Goal: Task Accomplishment & Management: Use online tool/utility

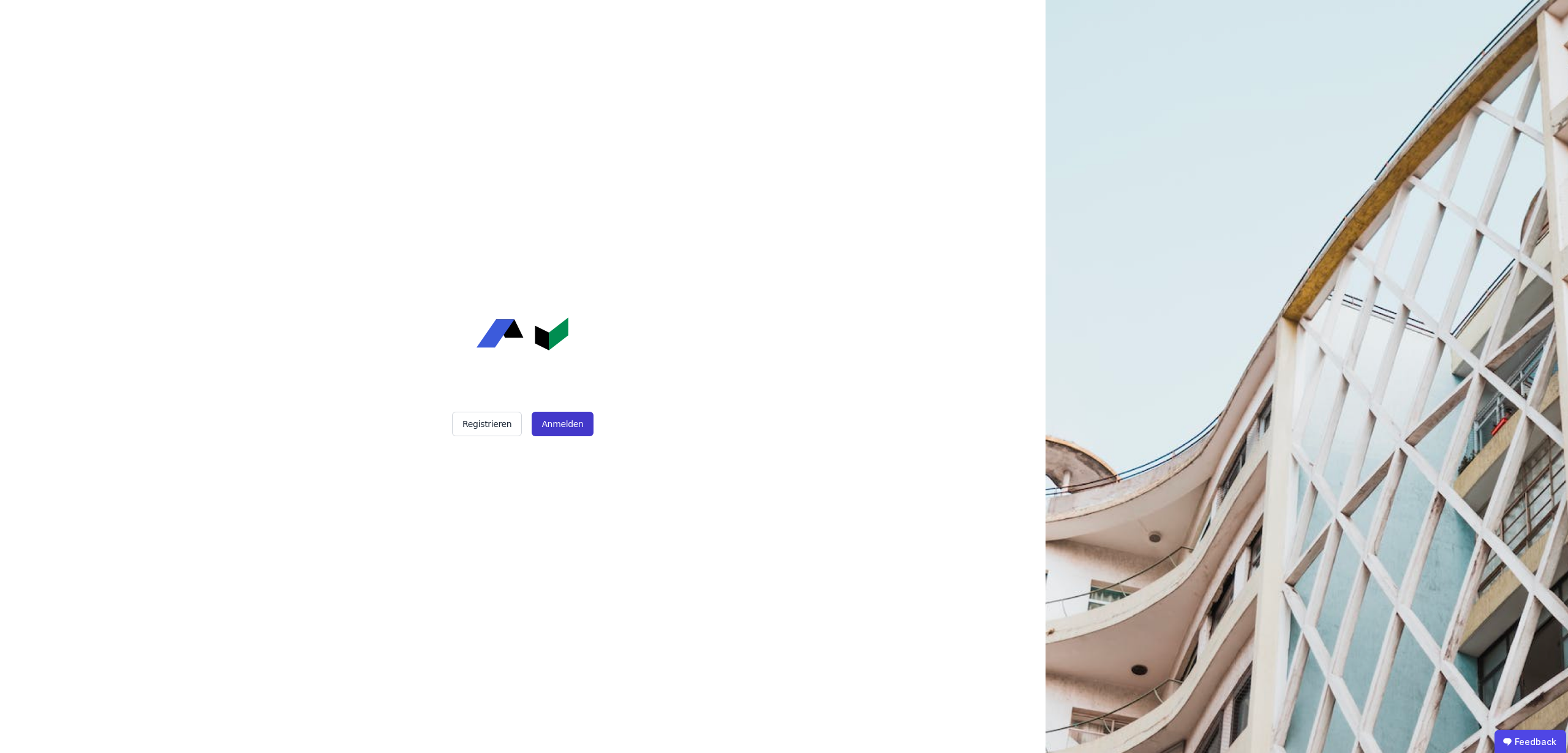
click at [565, 419] on button "Anmelden" at bounding box center [562, 423] width 61 height 25
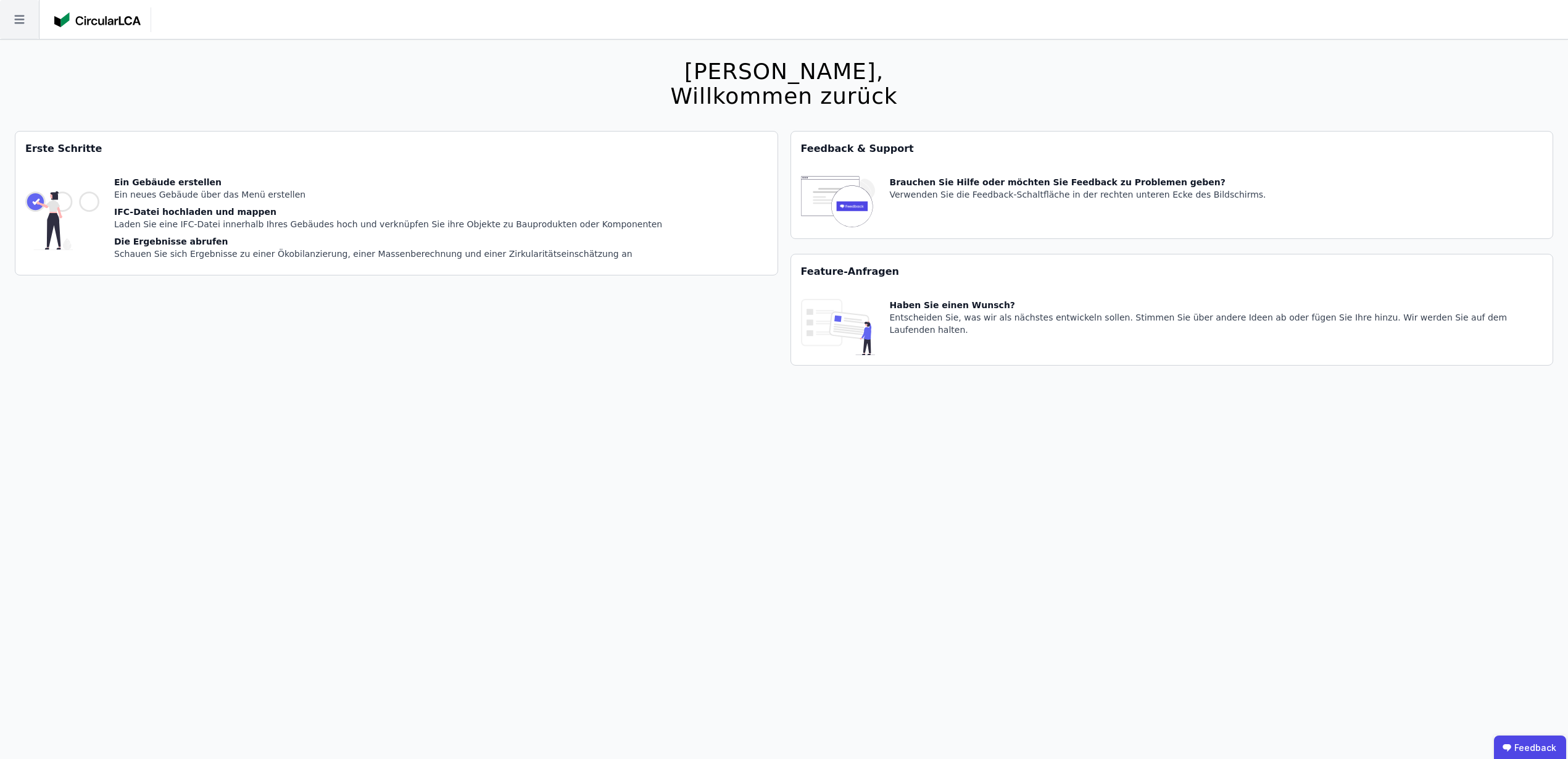
click at [16, 23] on icon at bounding box center [19, 19] width 39 height 39
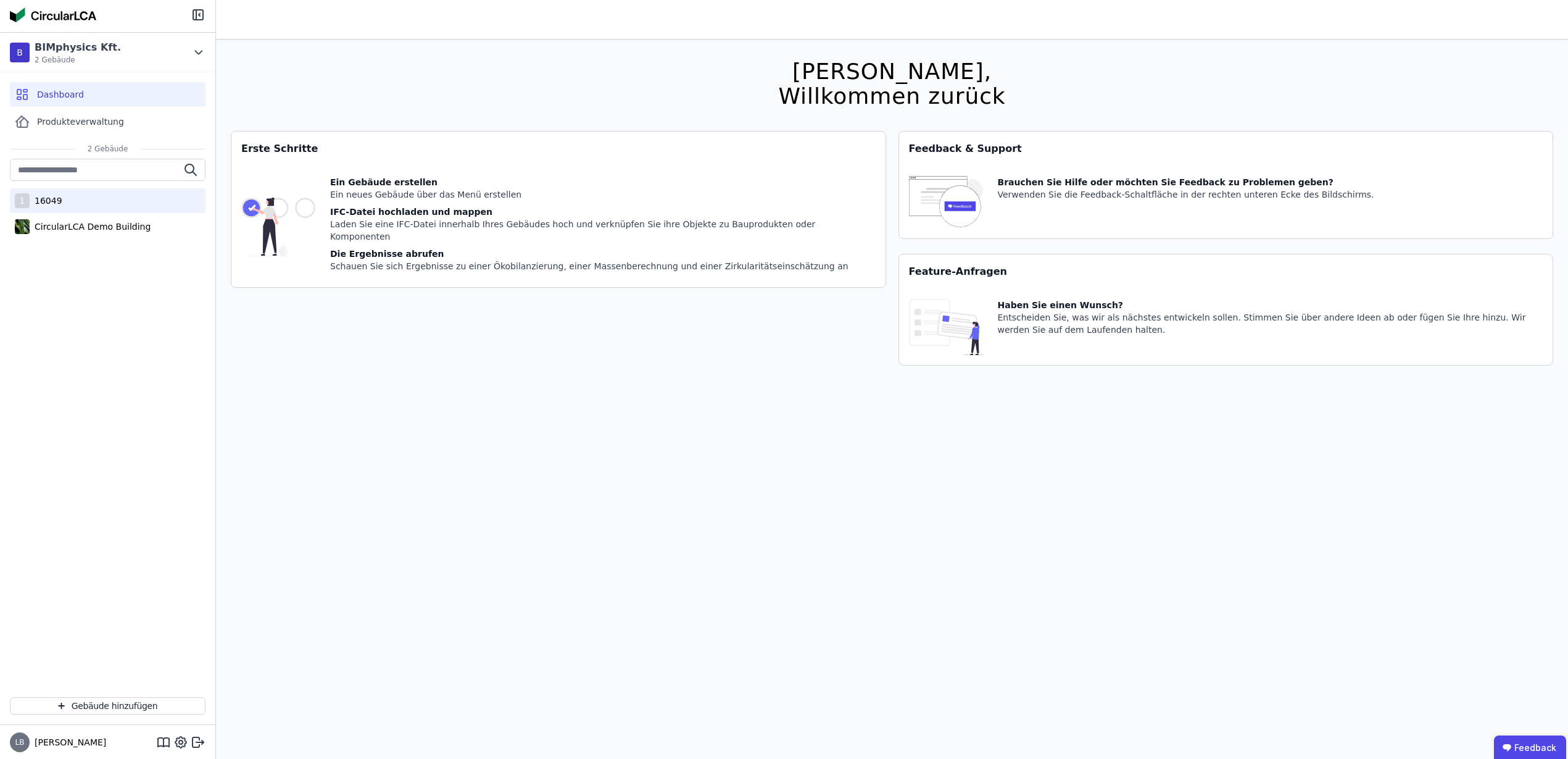
click at [61, 204] on div "1 16049" at bounding box center [107, 200] width 196 height 25
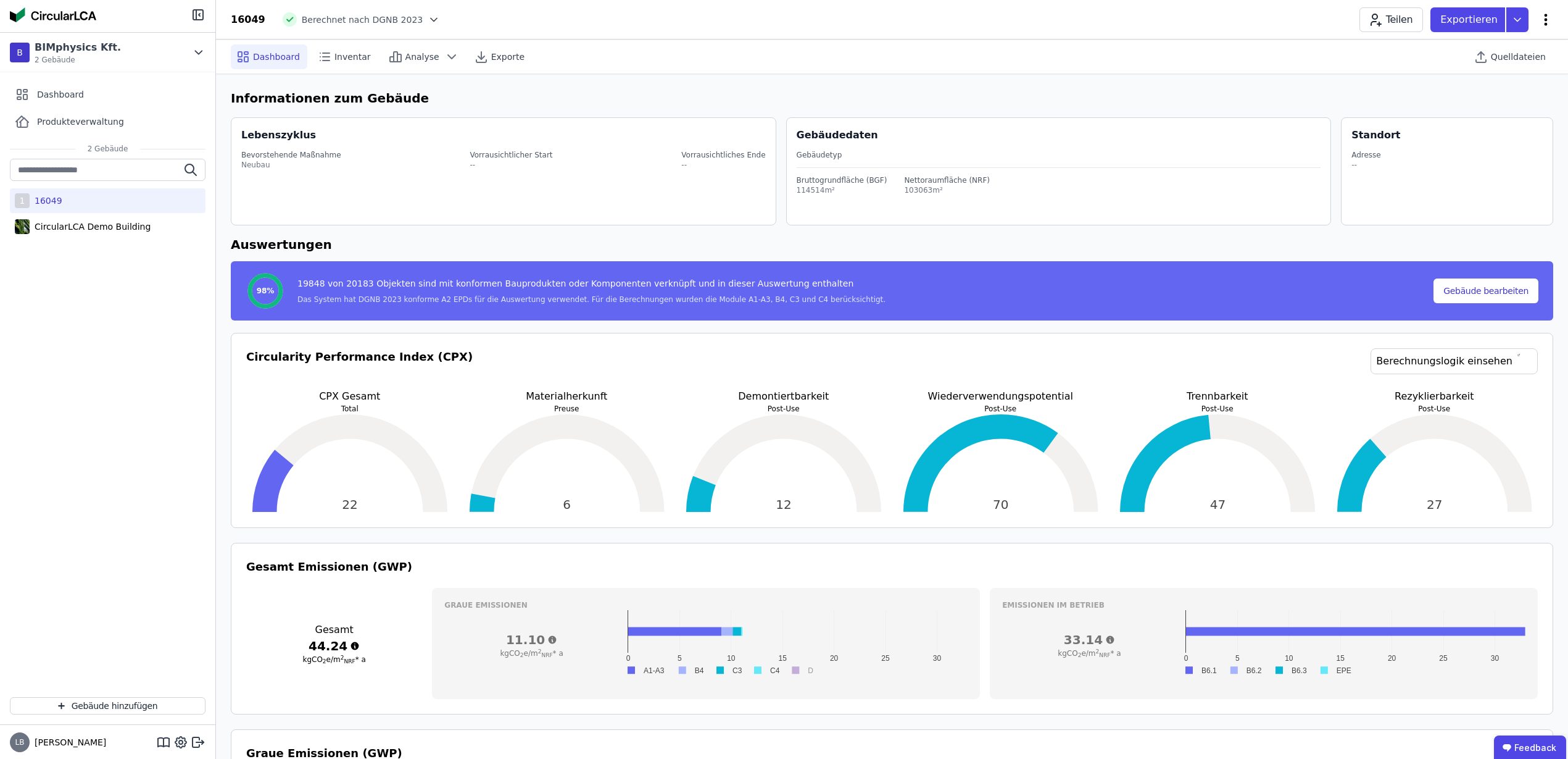
click at [1546, 16] on icon at bounding box center [1546, 19] width 3 height 12
click at [1504, 92] on span "Energie im Betrieb (B6)" at bounding box center [1492, 99] width 100 height 25
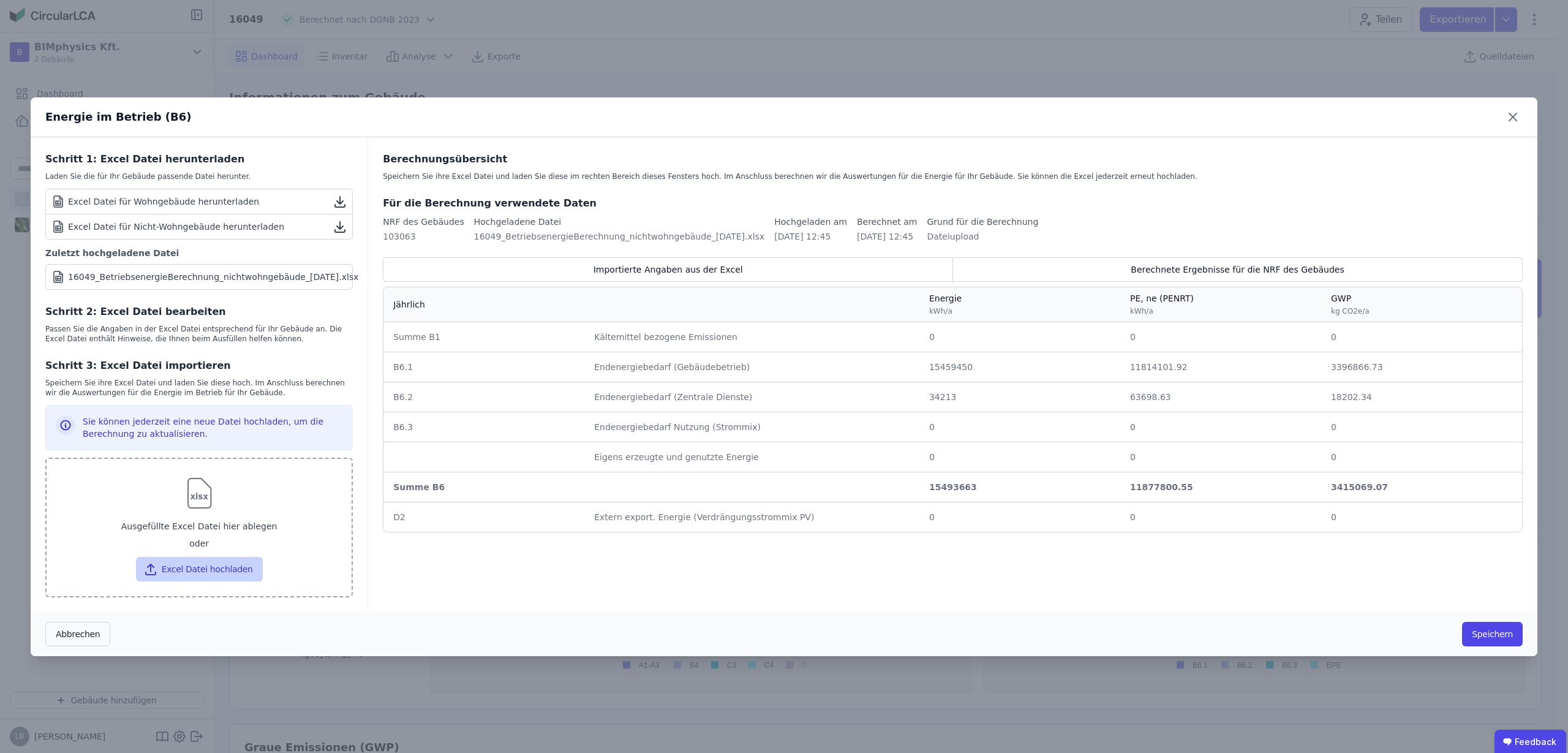
click at [187, 567] on button "Excel Datei hochladen" at bounding box center [199, 569] width 127 height 25
type input "**********"
click at [211, 569] on button "Excel Datei hochladen" at bounding box center [199, 569] width 127 height 25
type input "**********"
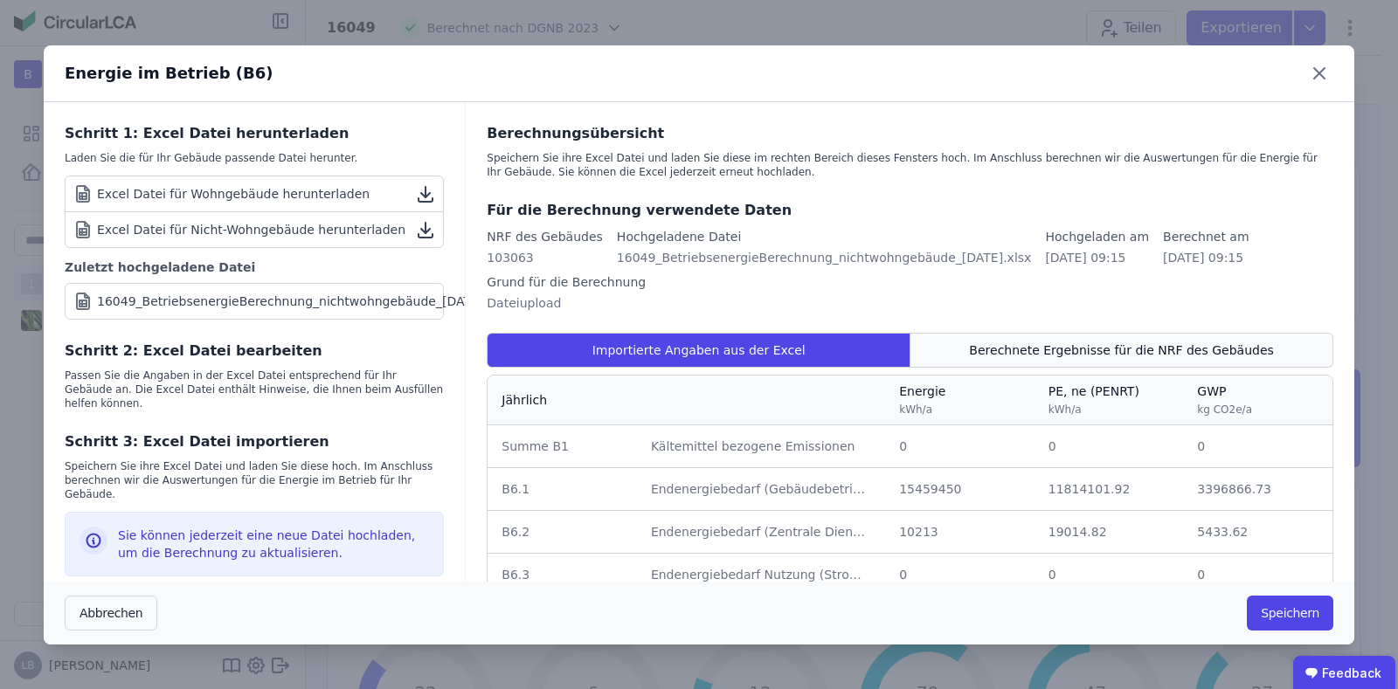
click at [1020, 345] on span "Berechnete Ergebnisse für die NRF des Gebäudes" at bounding box center [1121, 350] width 304 height 17
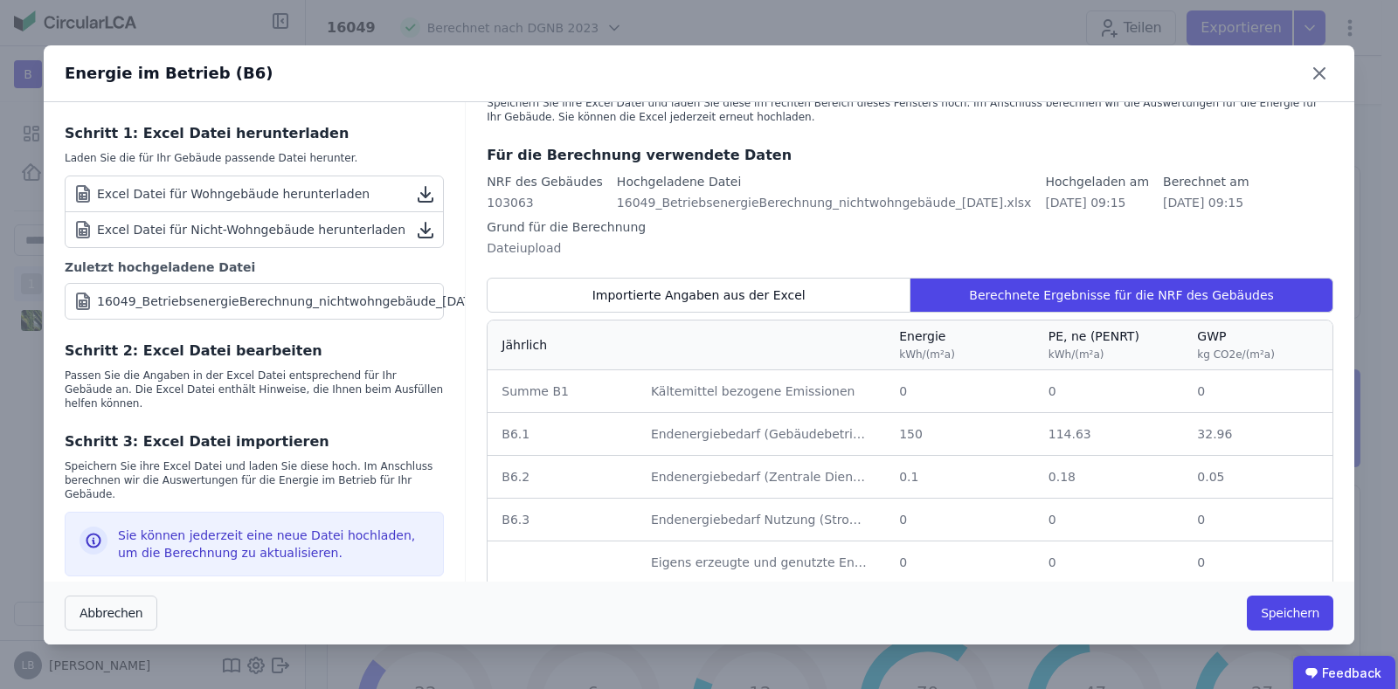
scroll to position [109, 0]
